Goal: Task Accomplishment & Management: Manage account settings

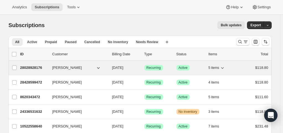
click at [149, 67] on span "Recurring" at bounding box center [154, 68] width 14 height 4
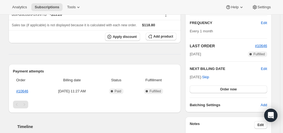
scroll to position [96, 0]
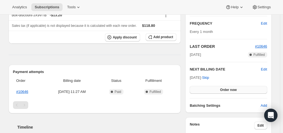
click at [235, 90] on span "Order now" at bounding box center [228, 90] width 17 height 4
click at [235, 90] on span "Click to confirm" at bounding box center [228, 90] width 25 height 4
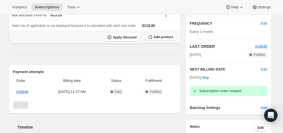
scroll to position [0, 0]
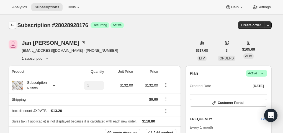
click at [15, 24] on icon "Subscriptions" at bounding box center [13, 25] width 6 height 6
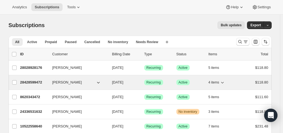
click at [86, 83] on button "[PERSON_NAME]" at bounding box center [76, 82] width 55 height 9
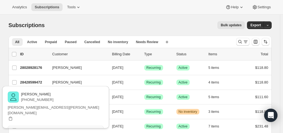
click at [67, 128] on span "View customer" at bounding box center [55, 130] width 23 height 4
click at [118, 22] on div "Bulk updates" at bounding box center [148, 25] width 194 height 8
